Goal: Transaction & Acquisition: Purchase product/service

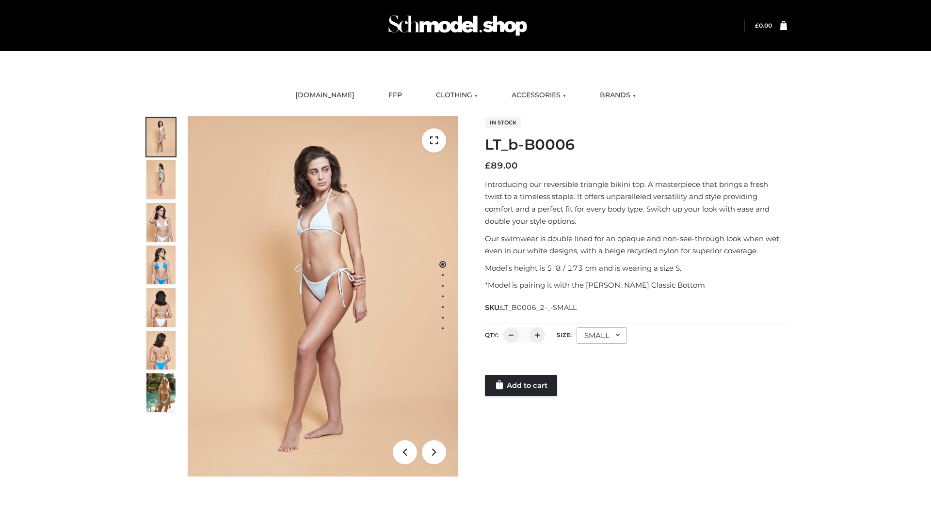
click at [522, 386] on link "Add to cart" at bounding box center [521, 385] width 72 height 21
